Goal: Task Accomplishment & Management: Manage account settings

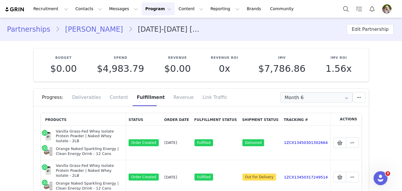
click at [28, 29] on link "Partnerships" at bounding box center [31, 29] width 49 height 10
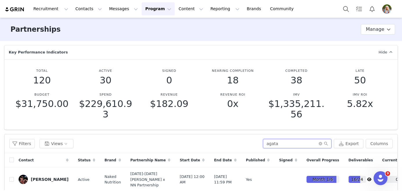
click at [290, 144] on input "agata" at bounding box center [297, 143] width 69 height 9
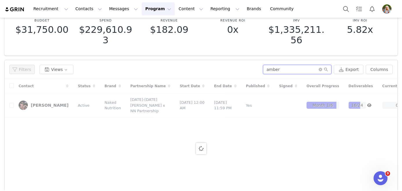
scroll to position [74, 0]
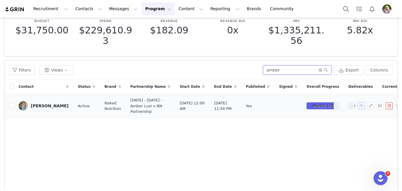
type input "amber"
click at [361, 109] on button "button" at bounding box center [361, 105] width 7 height 7
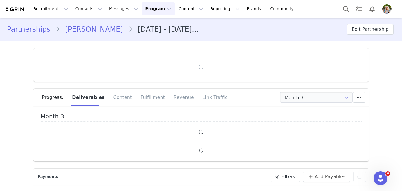
type input "+1 ([GEOGRAPHIC_DATA])"
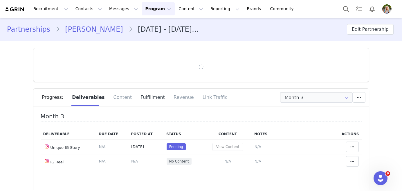
click at [155, 99] on div "Fulfillment" at bounding box center [152, 97] width 33 height 17
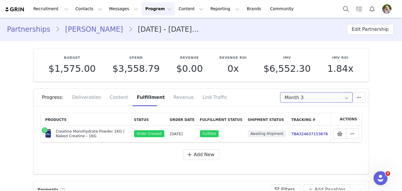
click at [311, 100] on input "Month 3" at bounding box center [316, 97] width 73 height 10
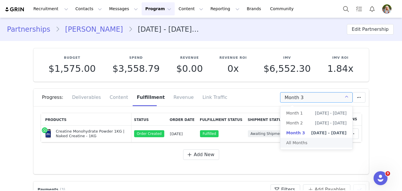
click at [260, 156] on div "Add New" at bounding box center [201, 154] width 321 height 10
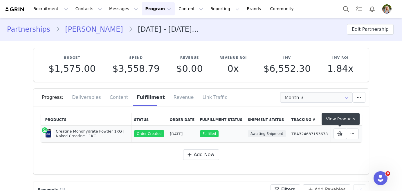
click at [313, 132] on link "TBA324637153678" at bounding box center [310, 134] width 36 height 4
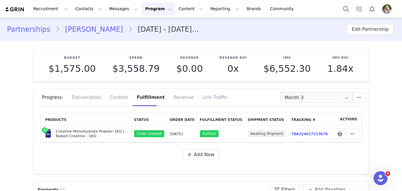
click at [23, 27] on link "Partnerships" at bounding box center [31, 29] width 49 height 10
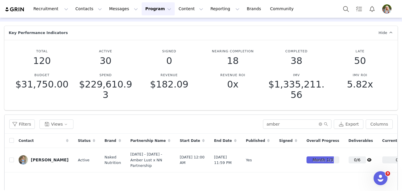
scroll to position [20, 0]
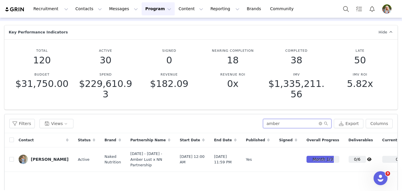
click at [294, 123] on input "amber" at bounding box center [297, 123] width 69 height 9
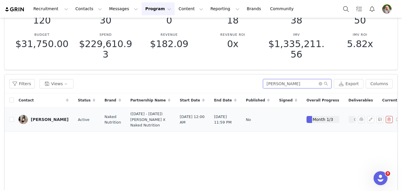
type input "[PERSON_NAME]"
click at [365, 122] on div at bounding box center [376, 119] width 37 height 7
click at [361, 123] on button "button" at bounding box center [361, 119] width 7 height 7
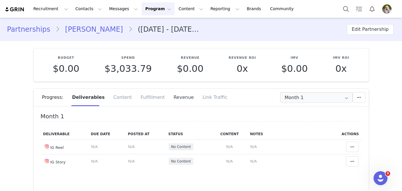
click at [169, 101] on div "Revenue" at bounding box center [183, 97] width 29 height 17
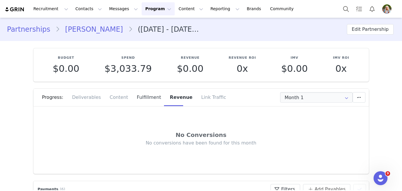
click at [139, 101] on div "Fulfillment" at bounding box center [148, 97] width 33 height 17
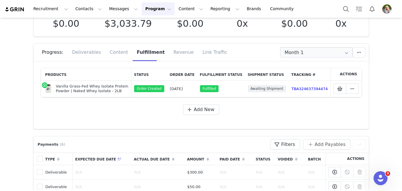
scroll to position [55, 0]
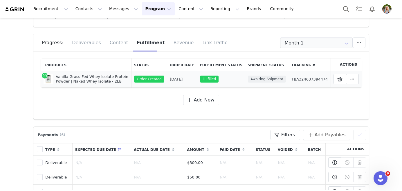
click at [315, 78] on link "TBA324637394474" at bounding box center [310, 79] width 36 height 4
click at [10, 9] on img at bounding box center [15, 10] width 20 height 6
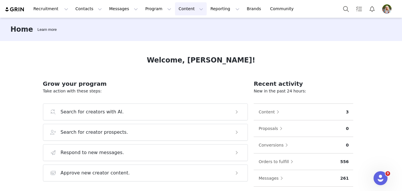
click at [175, 13] on button "Content Content" at bounding box center [191, 8] width 32 height 13
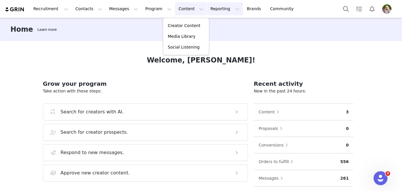
click at [207, 10] on button "Reporting Reporting" at bounding box center [225, 8] width 36 height 13
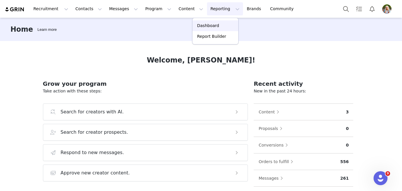
click at [207, 23] on p "Dashboard" at bounding box center [208, 26] width 22 height 6
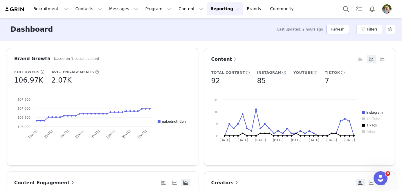
click at [348, 29] on button "Refresh" at bounding box center [338, 29] width 22 height 9
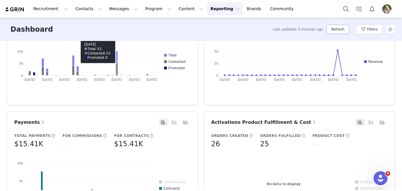
scroll to position [359, 0]
